Goal: Task Accomplishment & Management: Manage account settings

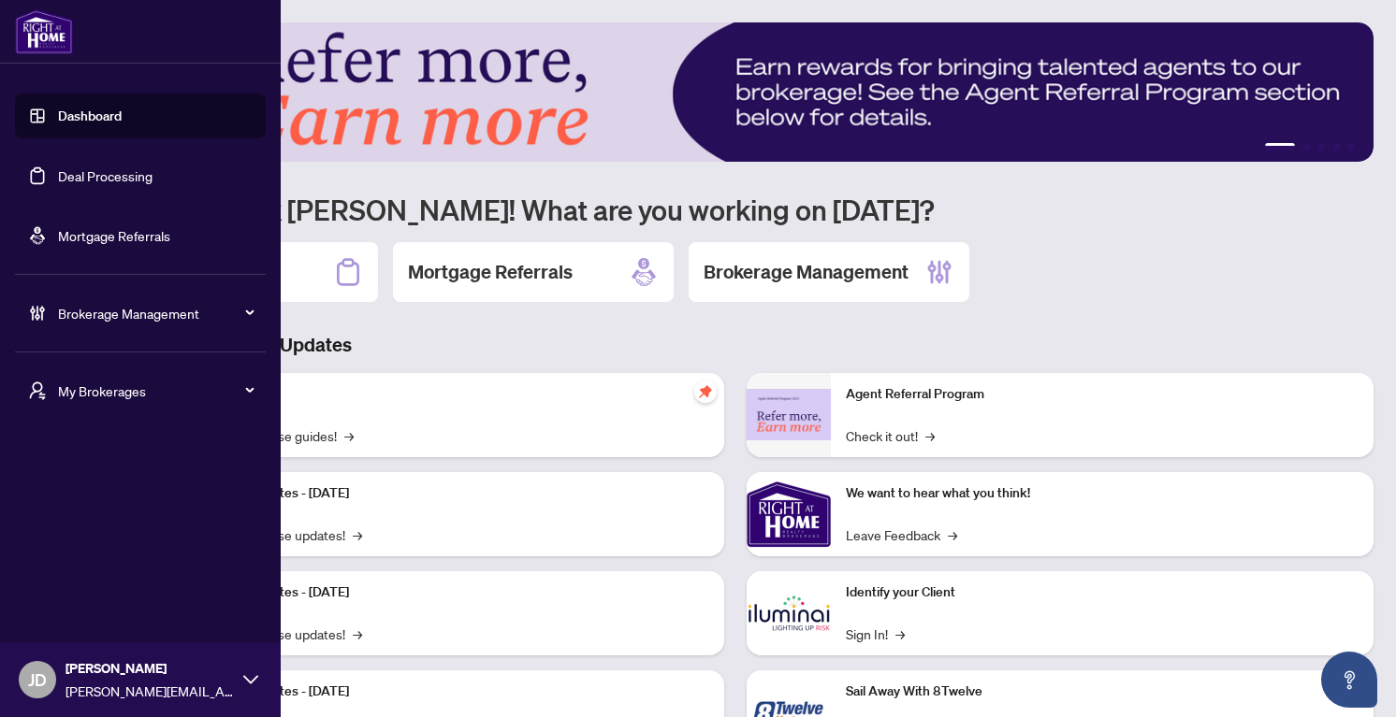
click at [111, 318] on span "Brokerage Management" at bounding box center [155, 313] width 195 height 21
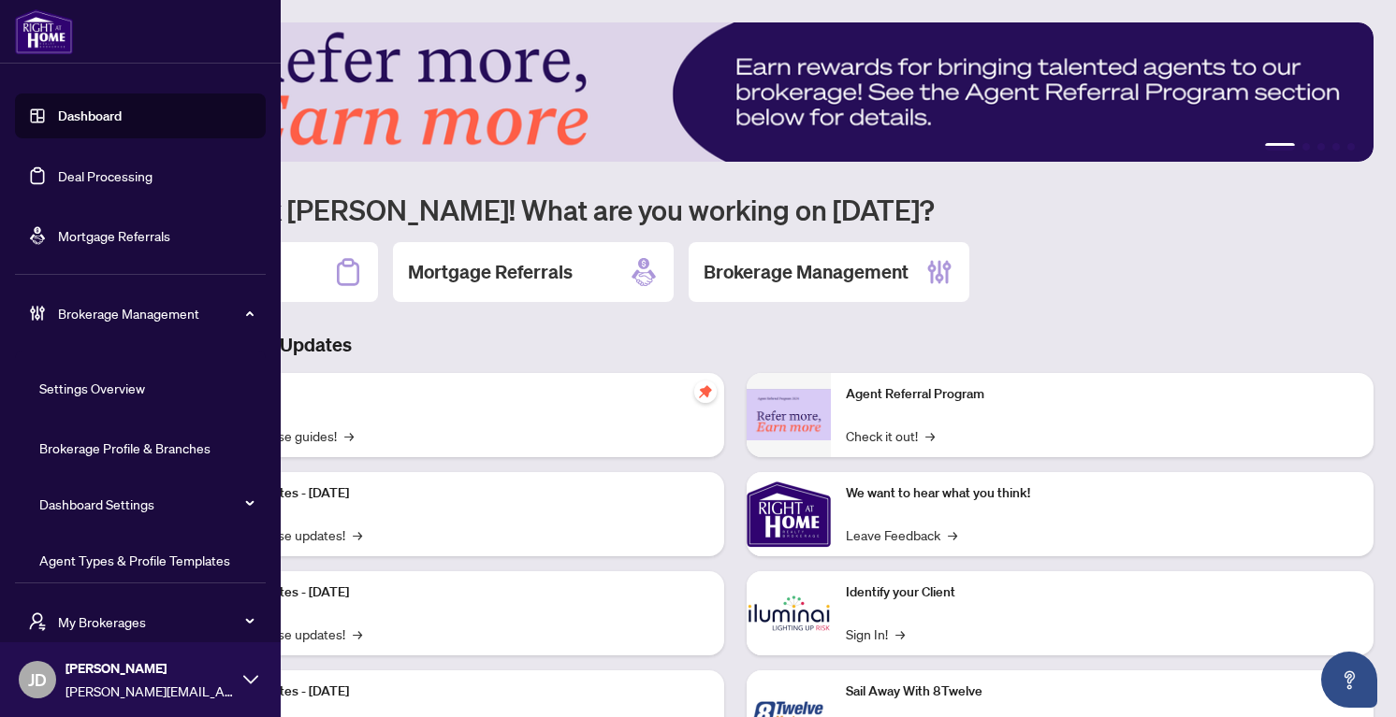
click at [111, 318] on span "Brokerage Management" at bounding box center [155, 313] width 195 height 21
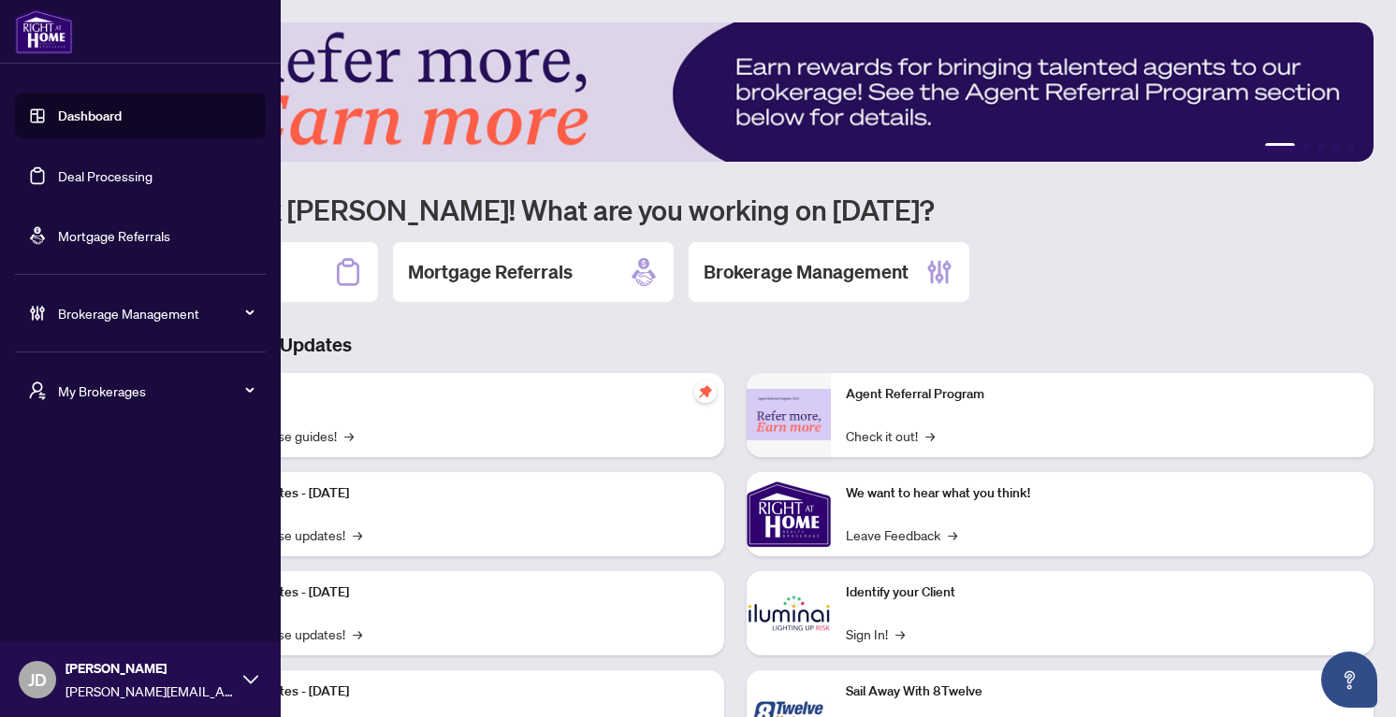
click at [111, 327] on div "Brokerage Management" at bounding box center [140, 313] width 251 height 45
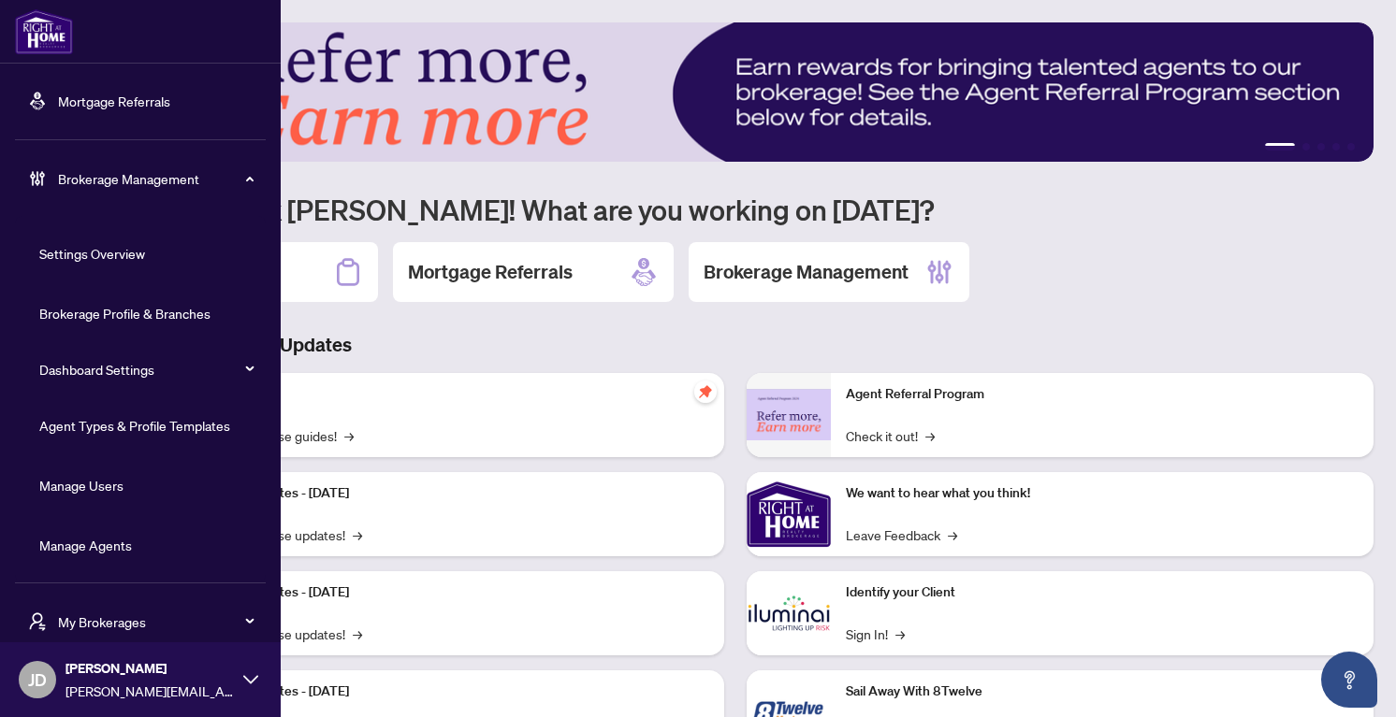
scroll to position [136, 0]
click at [80, 546] on link "Manage Agents" at bounding box center [85, 544] width 93 height 17
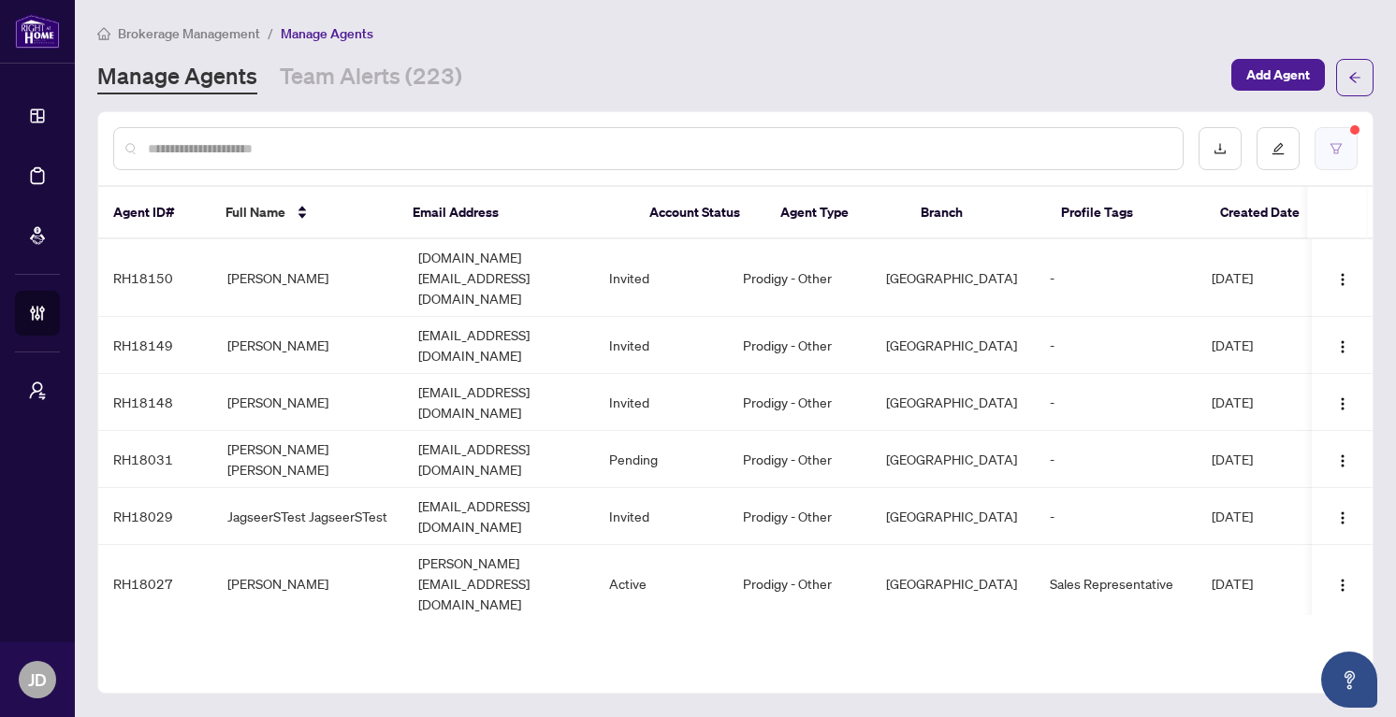
click at [1346, 150] on button "button" at bounding box center [1335, 148] width 43 height 43
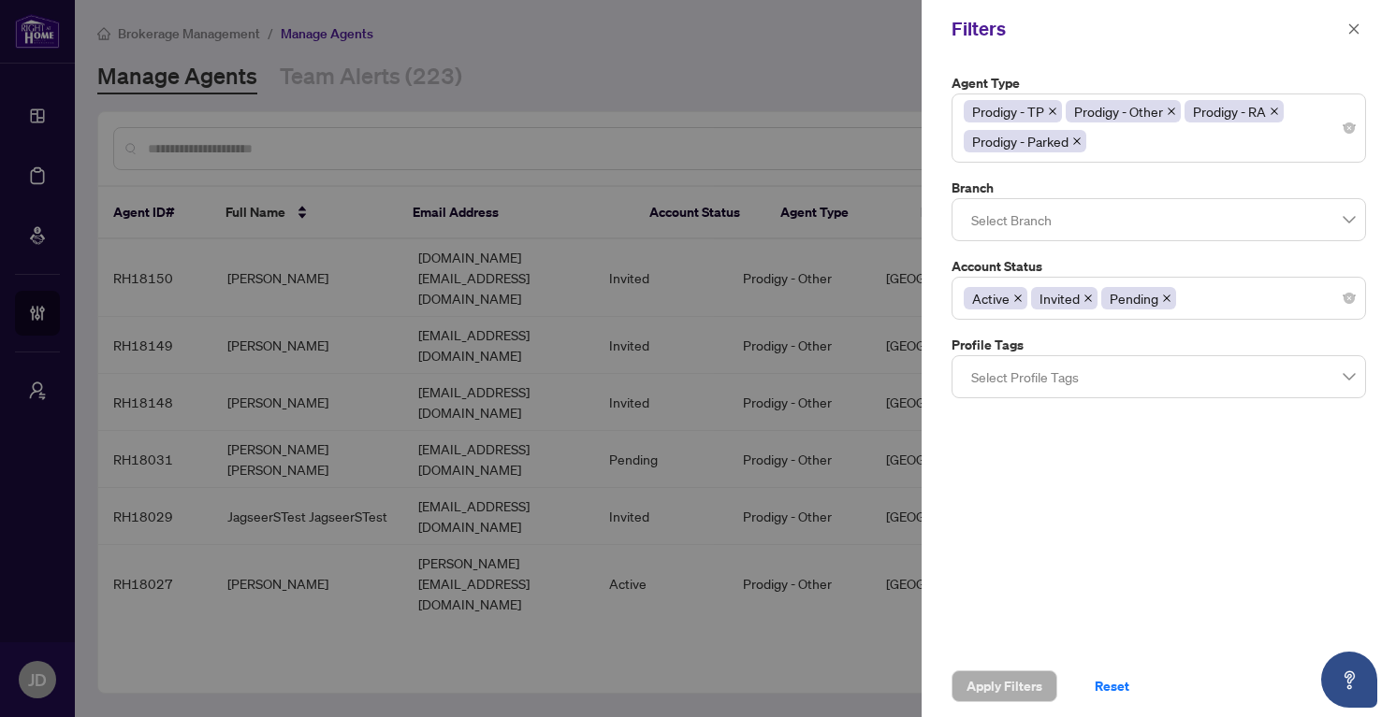
click at [805, 673] on div at bounding box center [698, 358] width 1396 height 717
click at [1352, 27] on icon "close" at bounding box center [1354, 28] width 10 height 10
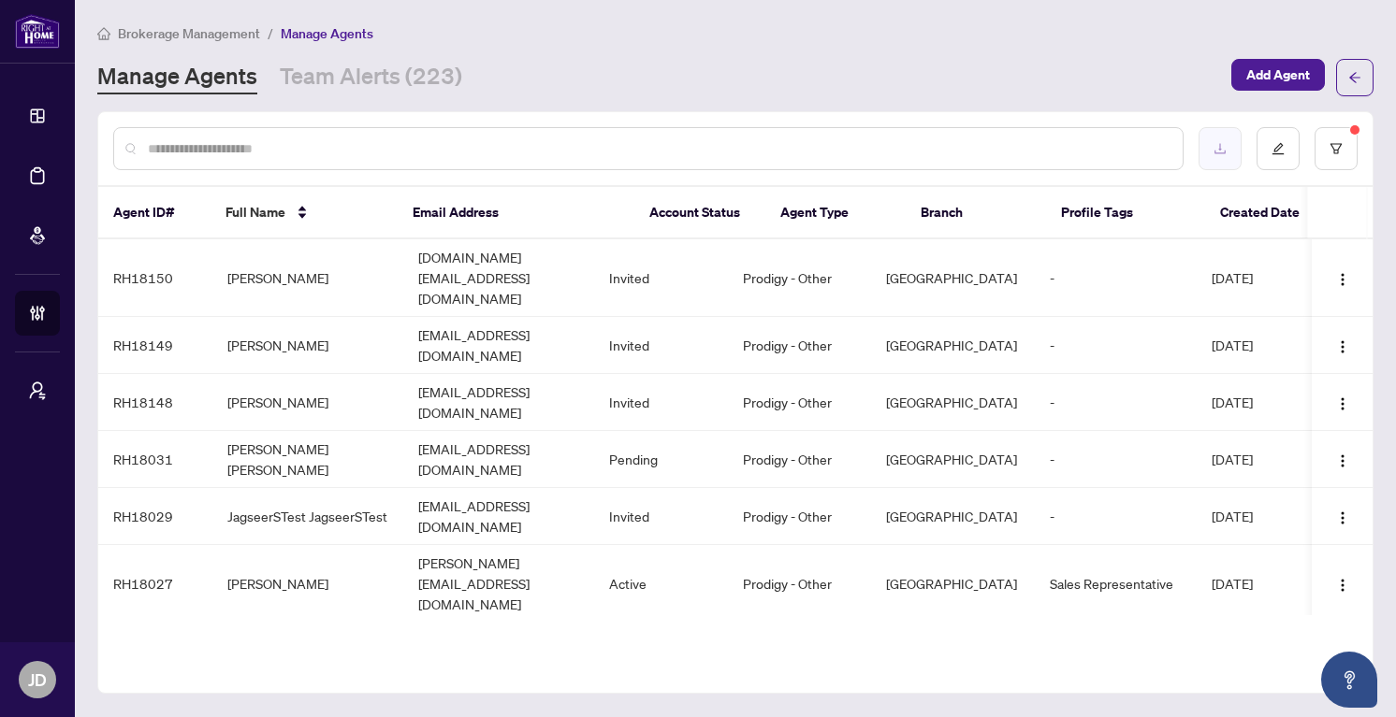
click at [1224, 150] on icon "download" at bounding box center [1219, 149] width 11 height 10
